Goal: Task Accomplishment & Management: Manage account settings

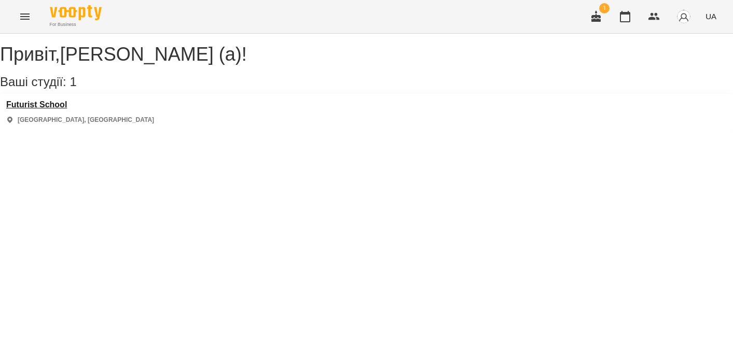
click at [71, 110] on h3 "Futurist School" at bounding box center [80, 104] width 148 height 9
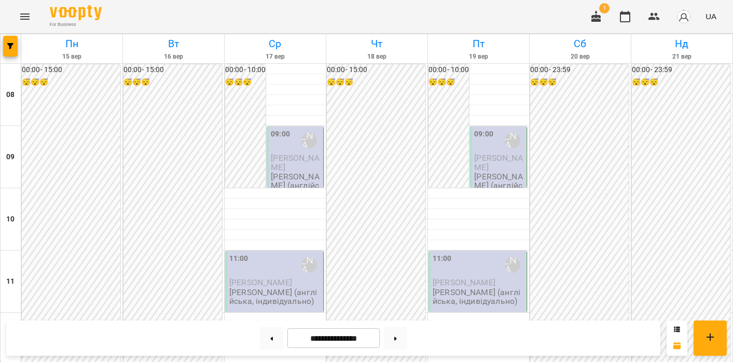
scroll to position [47, 0]
click at [270, 338] on button at bounding box center [271, 338] width 23 height 23
type input "**********"
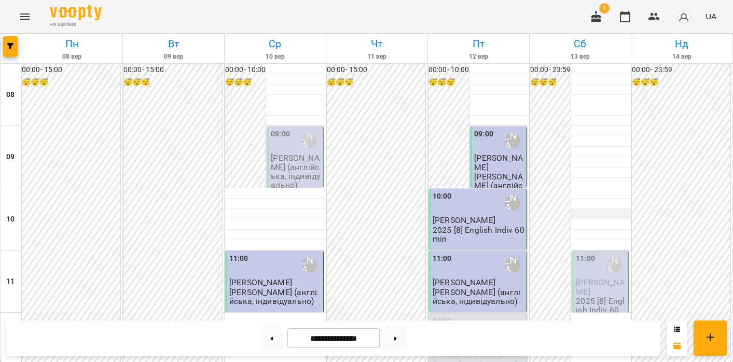
scroll to position [85, 0]
click at [597, 278] on span "[PERSON_NAME]" at bounding box center [600, 287] width 48 height 19
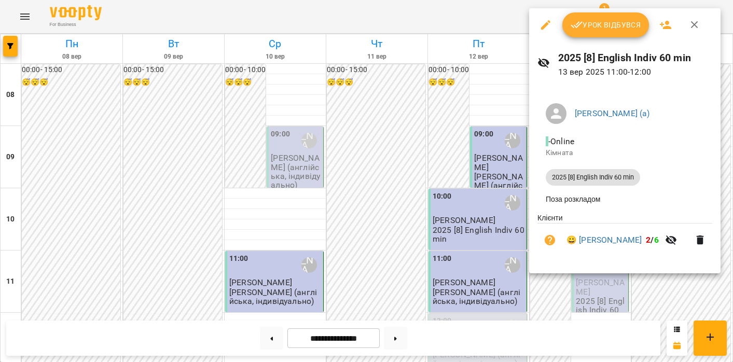
click at [583, 20] on span "Урок відбувся" at bounding box center [606, 25] width 71 height 12
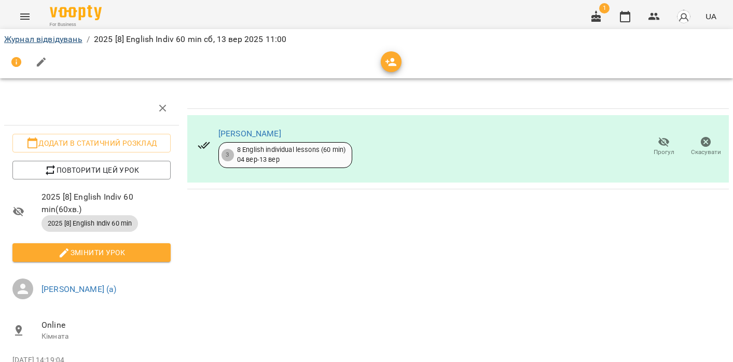
click at [45, 41] on link "Журнал відвідувань" at bounding box center [43, 39] width 78 height 10
